Goal: Find specific page/section: Find specific page/section

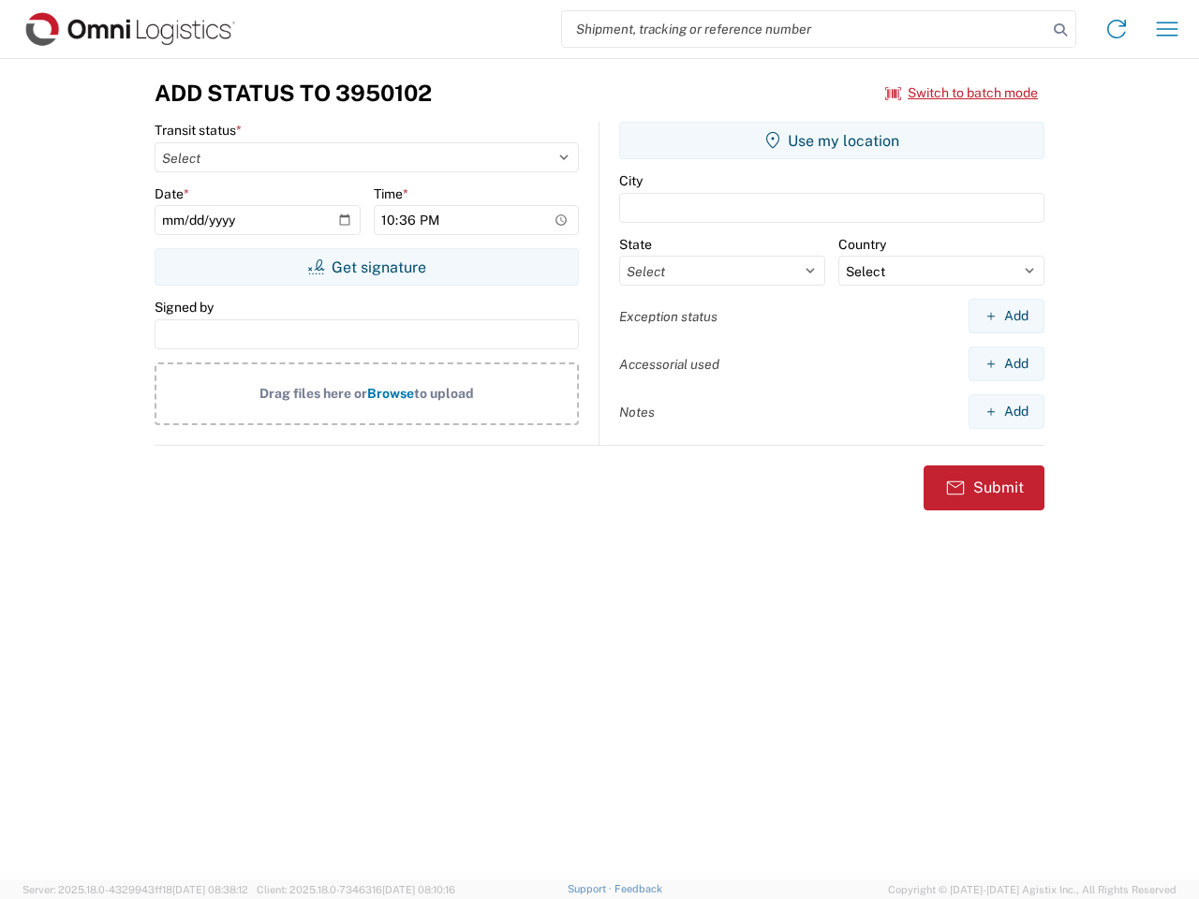
click at [804, 29] on input "search" at bounding box center [804, 29] width 485 height 36
click at [1060, 30] on icon at bounding box center [1060, 30] width 26 height 26
click at [1116, 29] on icon at bounding box center [1116, 29] width 30 height 30
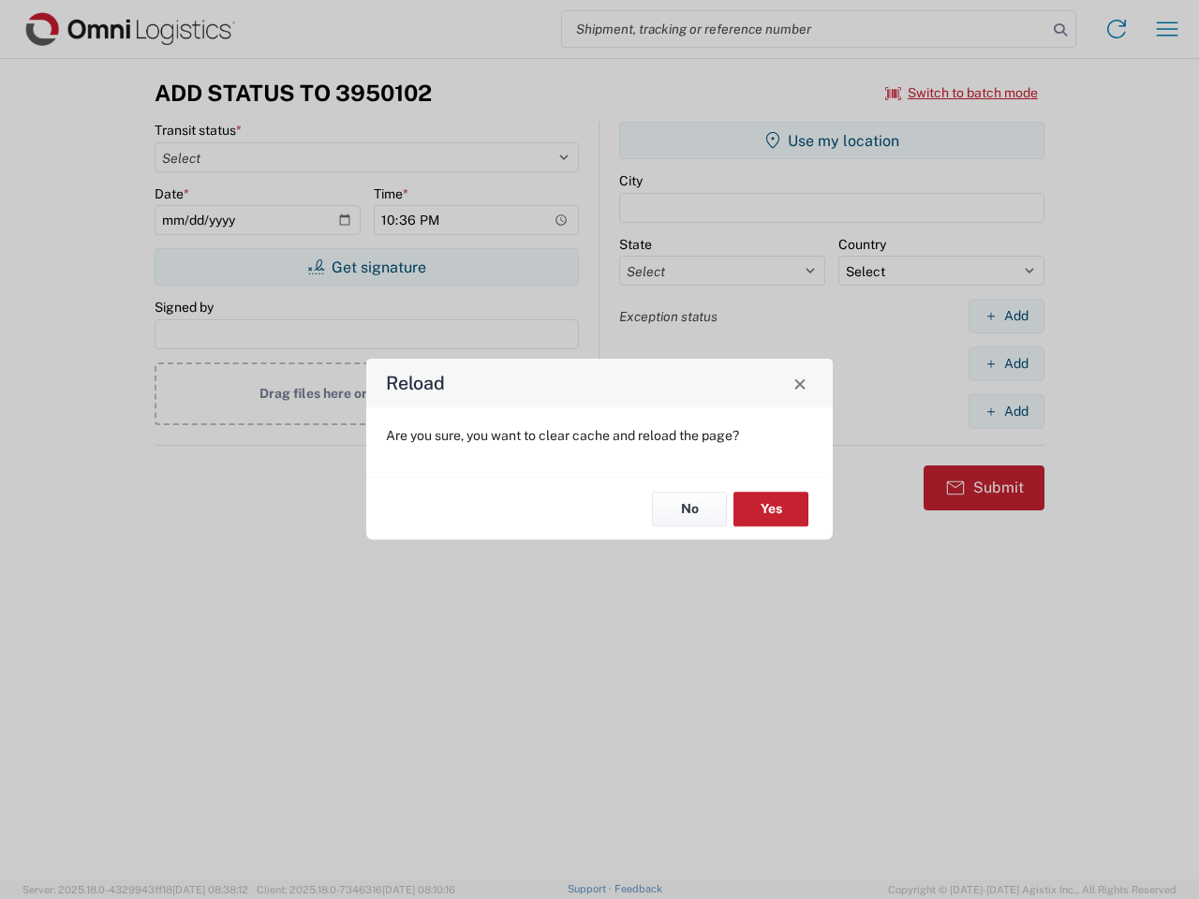
click at [962, 93] on div "Reload Are you sure, you want to clear cache and reload the page? No Yes" at bounding box center [599, 449] width 1199 height 899
click at [366, 267] on div "Reload Are you sure, you want to clear cache and reload the page? No Yes" at bounding box center [599, 449] width 1199 height 899
click at [832, 140] on div "Reload Are you sure, you want to clear cache and reload the page? No Yes" at bounding box center [599, 449] width 1199 height 899
click at [1006, 316] on div "Reload Are you sure, you want to clear cache and reload the page? No Yes" at bounding box center [599, 449] width 1199 height 899
click at [1006, 363] on div "Reload Are you sure, you want to clear cache and reload the page? No Yes" at bounding box center [599, 449] width 1199 height 899
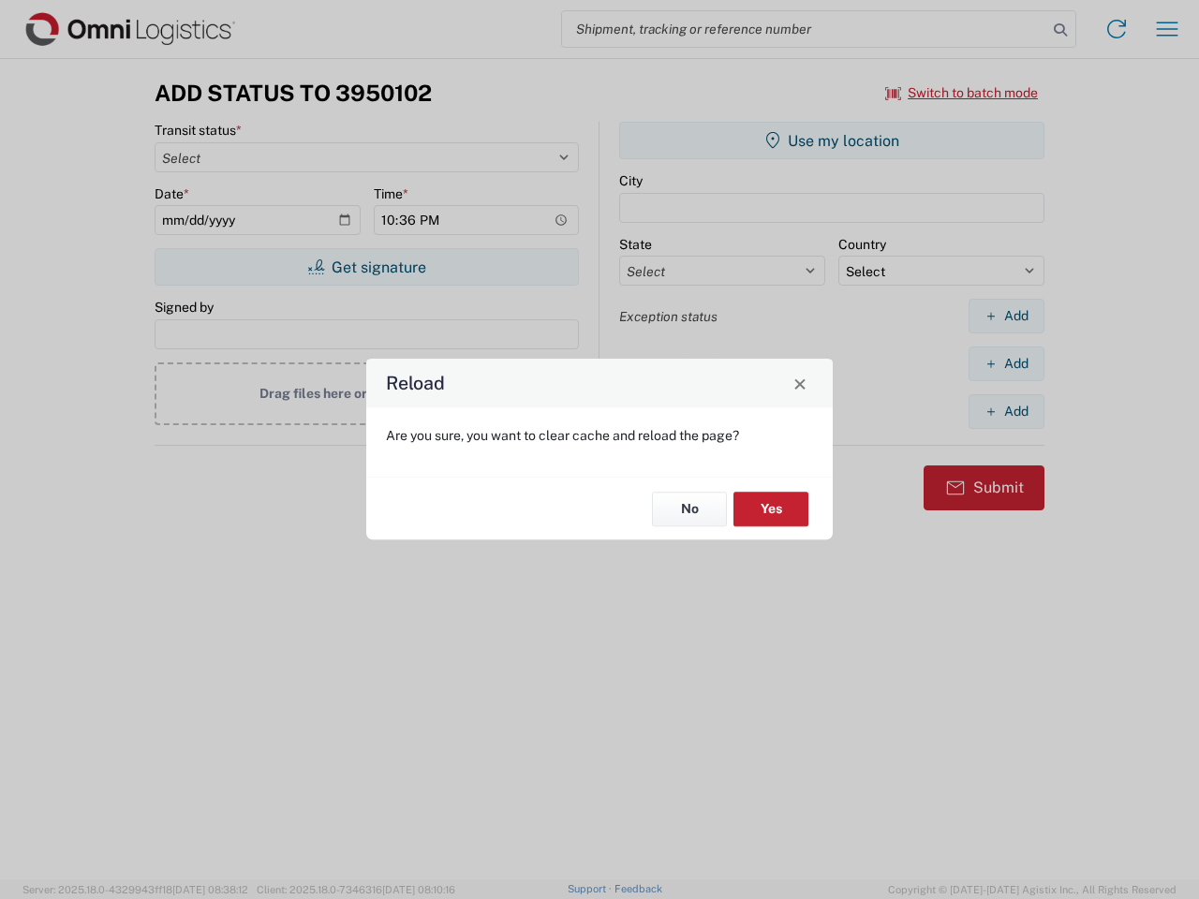
click at [1006, 411] on div "Reload Are you sure, you want to clear cache and reload the page? No Yes" at bounding box center [599, 449] width 1199 height 899
